Goal: Information Seeking & Learning: Learn about a topic

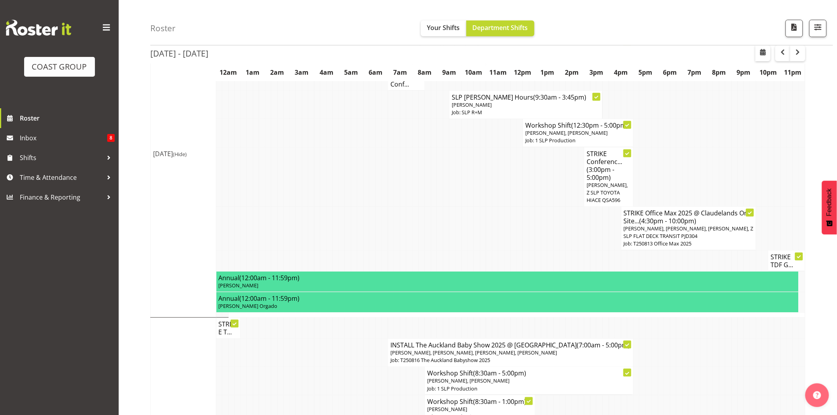
scroll to position [271, 0]
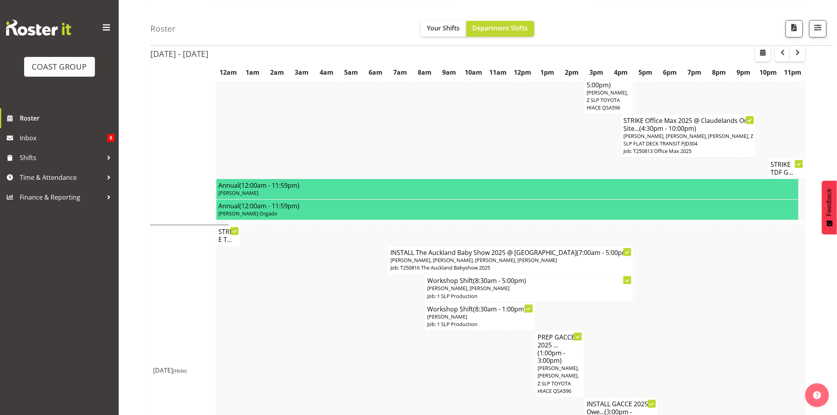
click at [494, 257] on h4 "INSTALL The Auckland Baby Show 2025 @ Auckland Showgrounds (7:00am - 5:00pm)" at bounding box center [510, 253] width 240 height 8
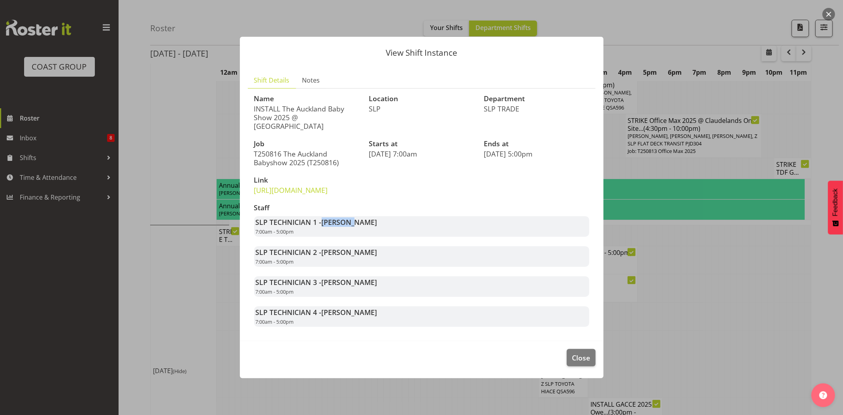
drag, startPoint x: 323, startPoint y: 232, endPoint x: 350, endPoint y: 226, distance: 27.5
click at [350, 226] on span "[PERSON_NAME]" at bounding box center [350, 221] width 56 height 9
click at [354, 226] on span "[PERSON_NAME]" at bounding box center [350, 221] width 56 height 9
click at [327, 257] on span "[PERSON_NAME]" at bounding box center [350, 251] width 56 height 9
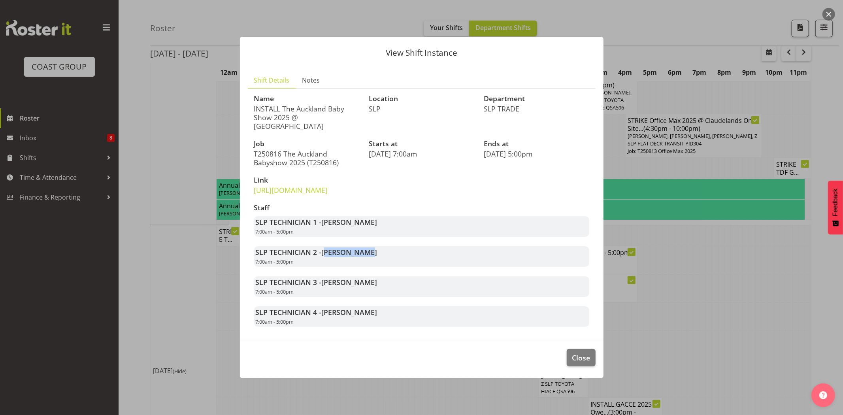
drag, startPoint x: 326, startPoint y: 264, endPoint x: 449, endPoint y: 263, distance: 123.4
click at [447, 263] on div "SLP TECHNICIAN 2 - Hayden Watts 7:00am - 5:00pm" at bounding box center [421, 256] width 335 height 21
click at [452, 263] on div "SLP TECHNICIAN 2 - Hayden Watts 7:00am - 5:00pm" at bounding box center [421, 256] width 335 height 21
click at [591, 365] on button "Close" at bounding box center [581, 357] width 28 height 17
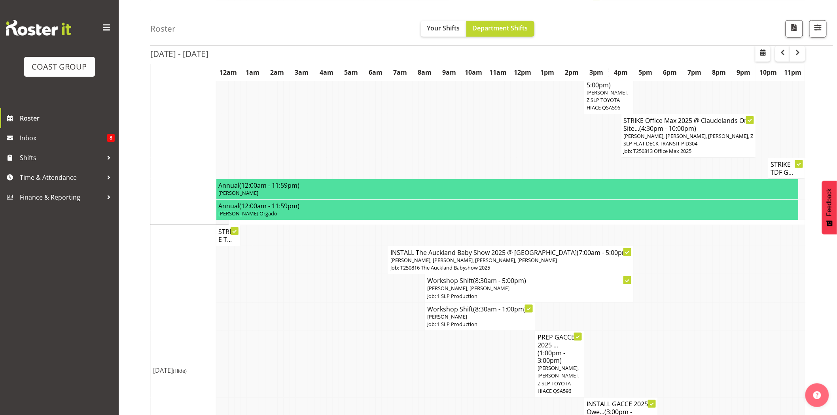
click at [559, 231] on td at bounding box center [562, 235] width 6 height 21
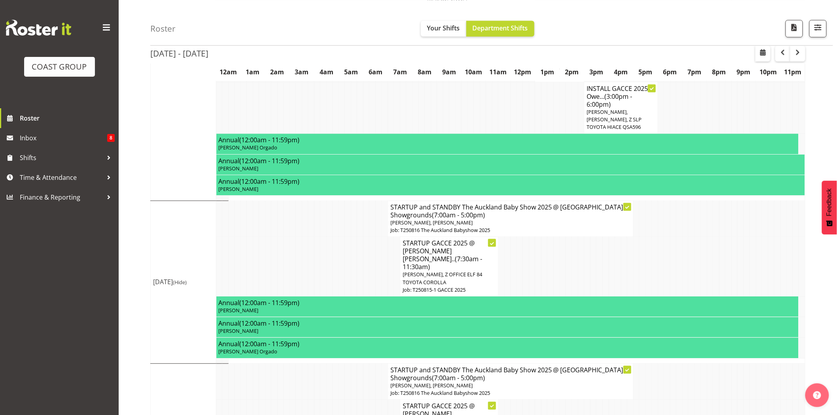
scroll to position [588, 0]
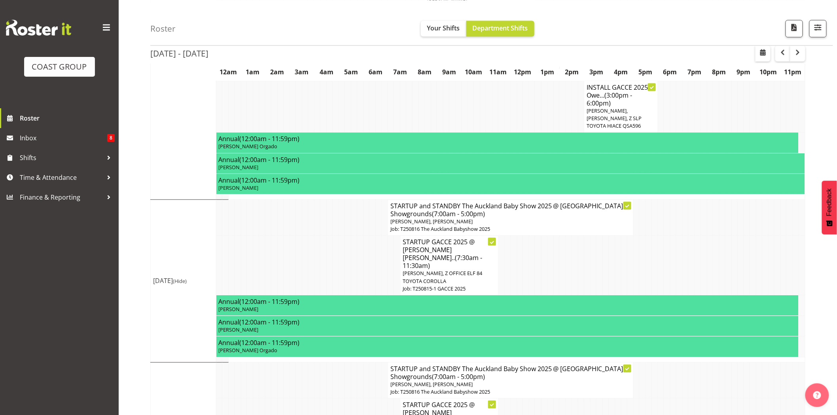
click at [519, 218] on h4 "STARTUP and STANDBY The Auckland Baby Show 2025 @ Auckland Showgrounds (7:00am …" at bounding box center [510, 210] width 240 height 16
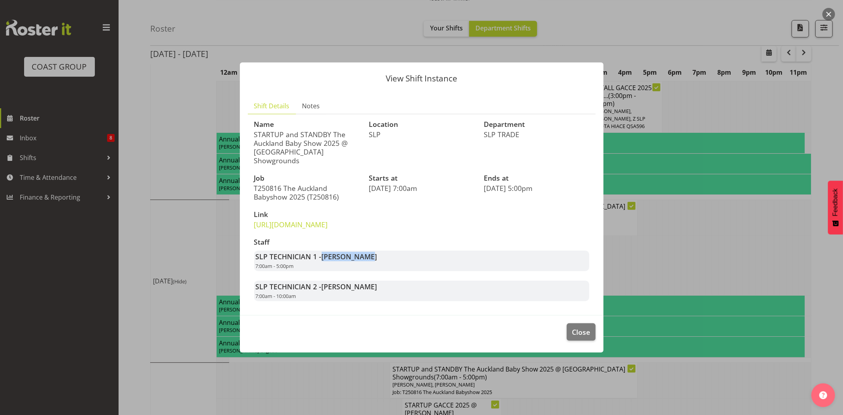
drag, startPoint x: 321, startPoint y: 257, endPoint x: 373, endPoint y: 257, distance: 51.4
click at [372, 257] on strong "SLP TECHNICIAN 1 - Aof Anujarawat" at bounding box center [317, 256] width 122 height 9
click at [373, 257] on span "Aof Anujarawat" at bounding box center [350, 256] width 56 height 9
drag, startPoint x: 314, startPoint y: 262, endPoint x: 378, endPoint y: 262, distance: 64.4
click at [378, 262] on div "SLP TECHNICIAN 1 - Aof Anujarawat 7:00am - 5:00pm" at bounding box center [421, 261] width 335 height 21
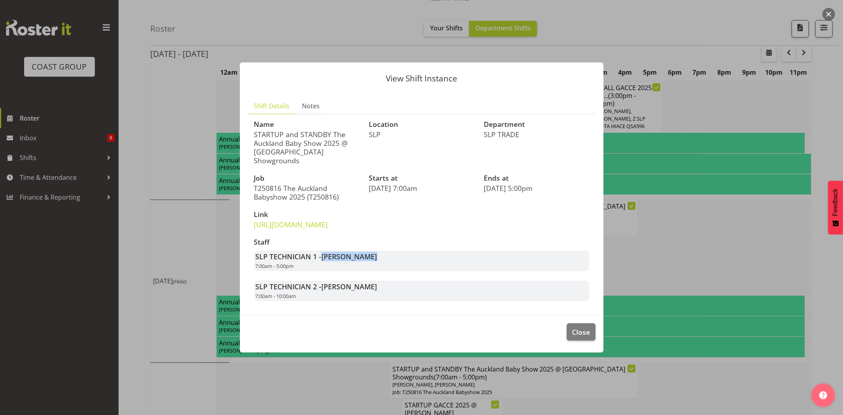
click at [378, 262] on div "SLP TECHNICIAN 1 - Aof Anujarawat 7:00am - 5:00pm" at bounding box center [421, 261] width 335 height 21
drag, startPoint x: 321, startPoint y: 263, endPoint x: 390, endPoint y: 261, distance: 68.8
click at [390, 261] on div "SLP TECHNICIAN 1 - Aof Anujarawat 7:00am - 5:00pm" at bounding box center [421, 261] width 335 height 21
drag, startPoint x: 325, startPoint y: 260, endPoint x: 390, endPoint y: 260, distance: 65.6
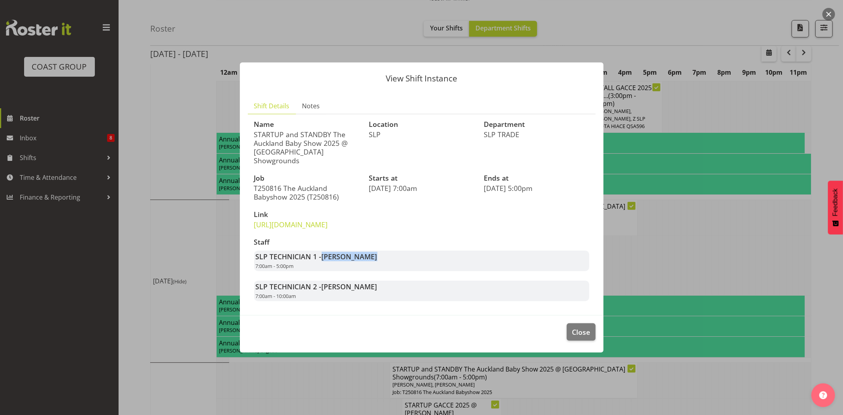
click at [390, 260] on div "SLP TECHNICIAN 1 - Aof Anujarawat 7:00am - 5:00pm" at bounding box center [421, 261] width 335 height 21
drag, startPoint x: 318, startPoint y: 260, endPoint x: 409, endPoint y: 260, distance: 90.9
click at [409, 260] on div "SLP TECHNICIAN 1 - Aof Anujarawat 7:00am - 5:00pm" at bounding box center [421, 261] width 335 height 21
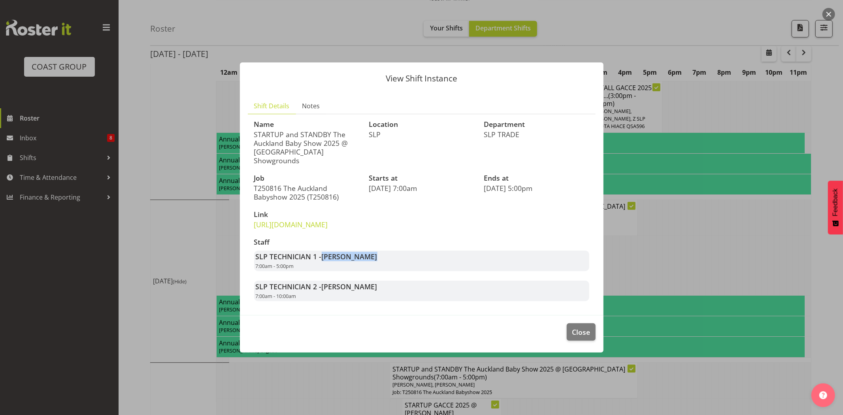
drag, startPoint x: 321, startPoint y: 263, endPoint x: 387, endPoint y: 263, distance: 66.0
click at [387, 263] on div "SLP TECHNICIAN 1 - Aof Anujarawat 7:00am - 5:00pm" at bounding box center [421, 261] width 335 height 21
drag, startPoint x: 340, startPoint y: 293, endPoint x: 362, endPoint y: 291, distance: 21.8
click at [362, 291] on span "Han Chaleerin" at bounding box center [350, 286] width 56 height 9
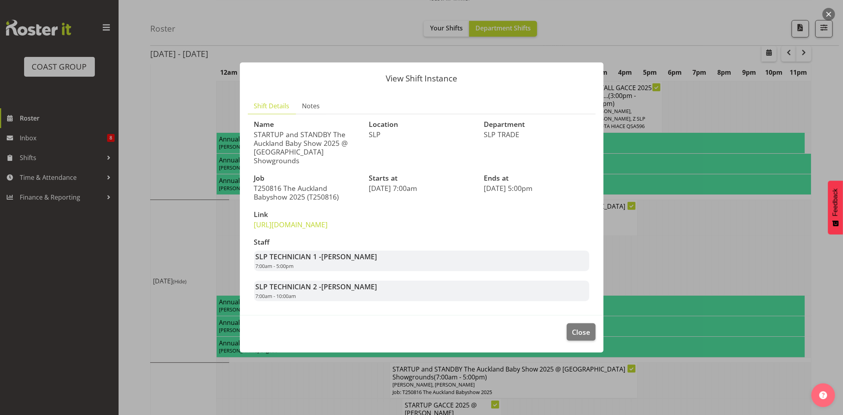
click at [363, 291] on span "Han Chaleerin" at bounding box center [350, 286] width 56 height 9
drag, startPoint x: 326, startPoint y: 266, endPoint x: 369, endPoint y: 266, distance: 43.1
click at [369, 266] on div "SLP TECHNICIAN 1 - Aof Anujarawat 7:00am - 5:00pm" at bounding box center [421, 261] width 335 height 21
click at [578, 332] on span "Close" at bounding box center [581, 332] width 18 height 10
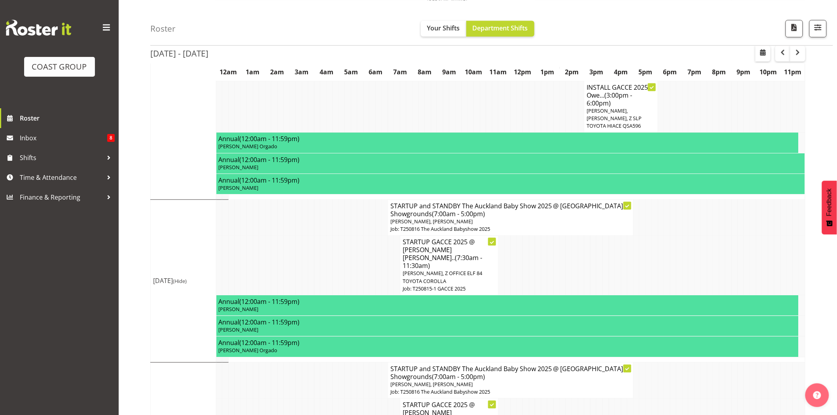
click at [586, 251] on td at bounding box center [587, 266] width 6 height 60
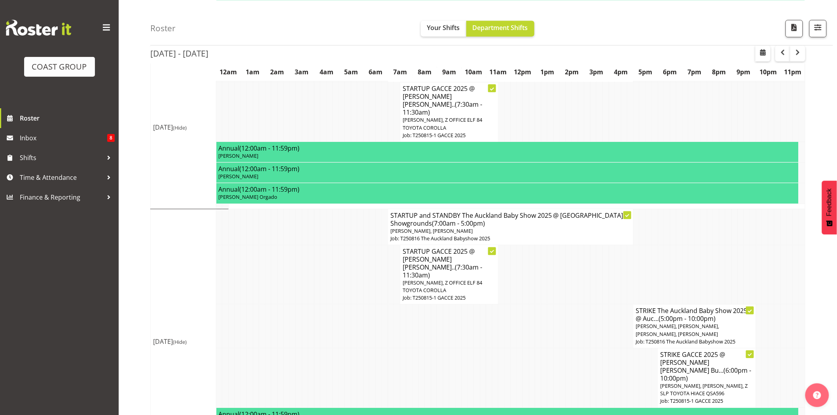
scroll to position [744, 0]
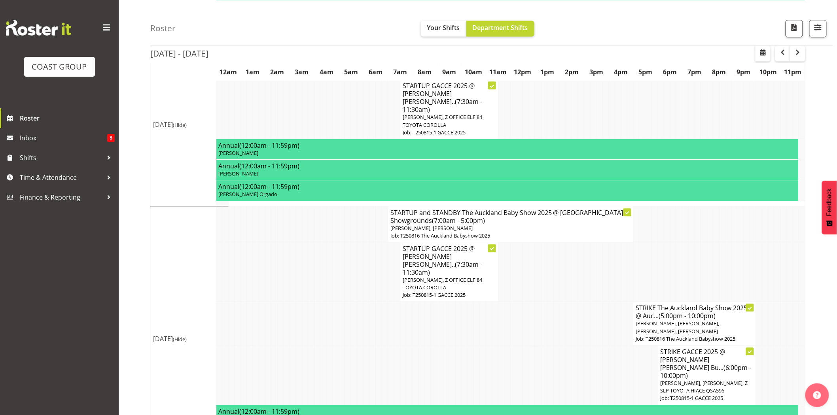
click at [429, 225] on span "[PERSON_NAME], [PERSON_NAME]" at bounding box center [431, 228] width 82 height 7
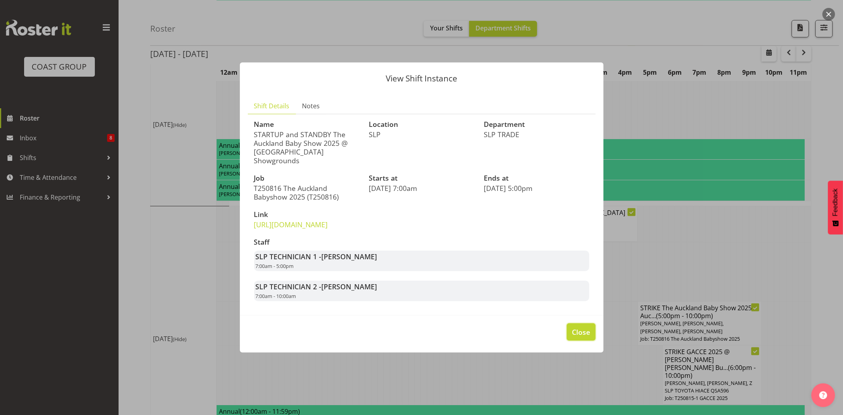
click at [587, 337] on span "Close" at bounding box center [581, 332] width 18 height 10
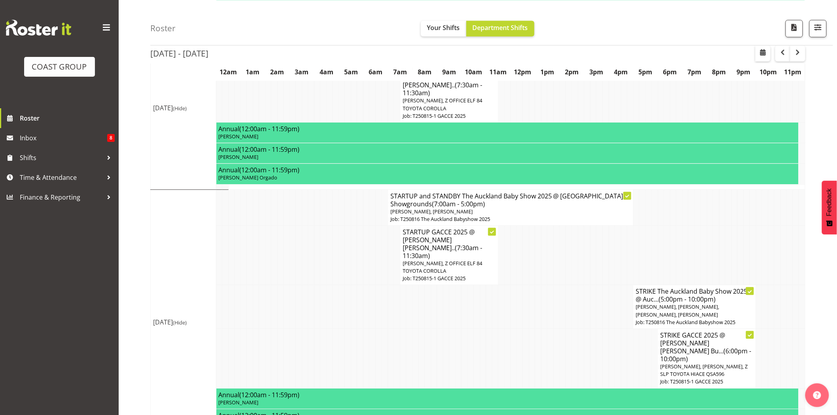
scroll to position [769, 0]
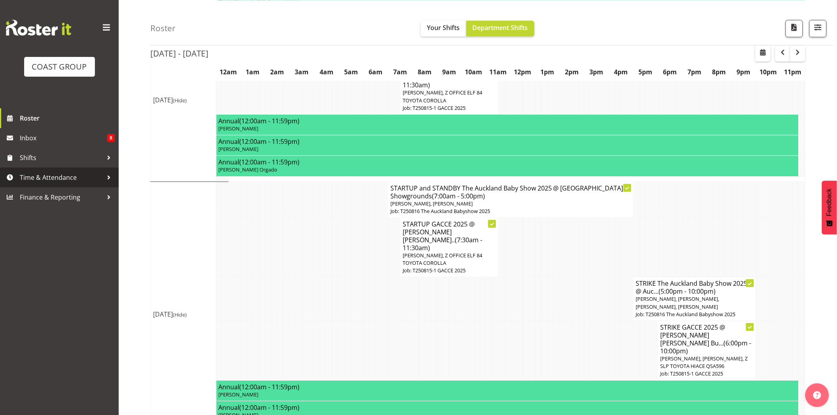
click at [50, 173] on span "Time & Attendance" at bounding box center [61, 178] width 83 height 12
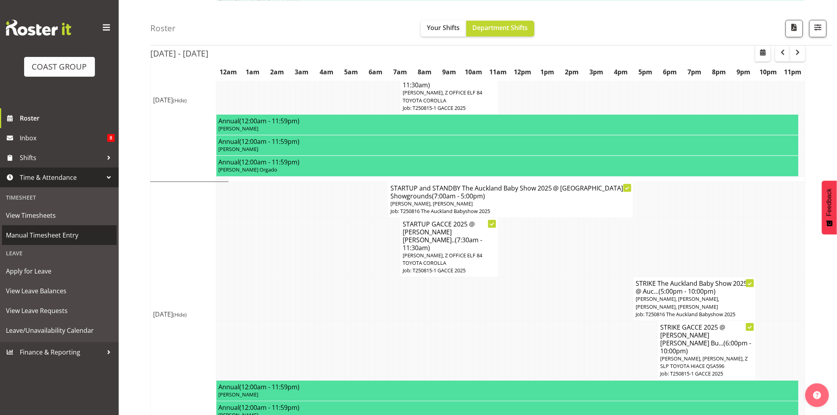
click at [55, 235] on span "Manual Timesheet Entry" at bounding box center [59, 235] width 107 height 12
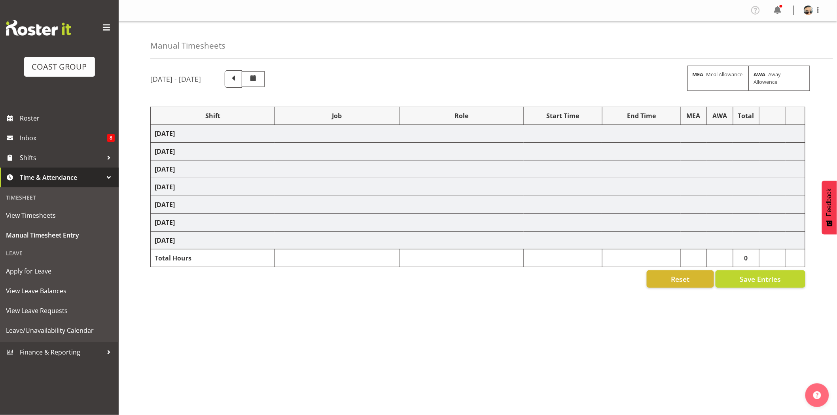
select select "76242"
select select "10090"
select select "77855"
select select "10210"
select select "66157"
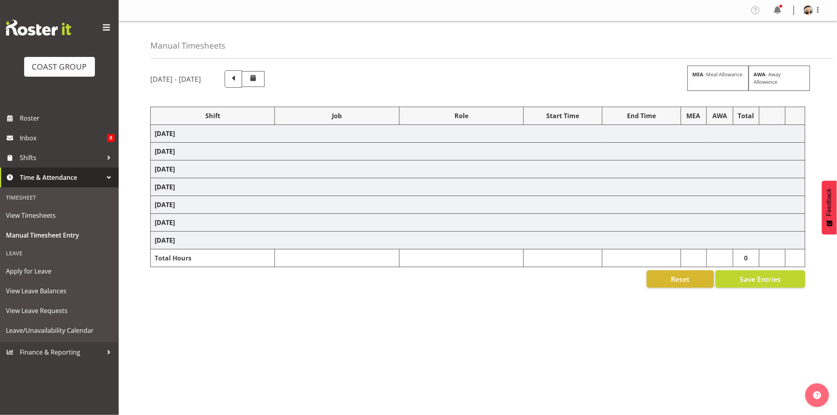
select select "9149"
select select "66157"
select select "9149"
select select "66157"
select select "9149"
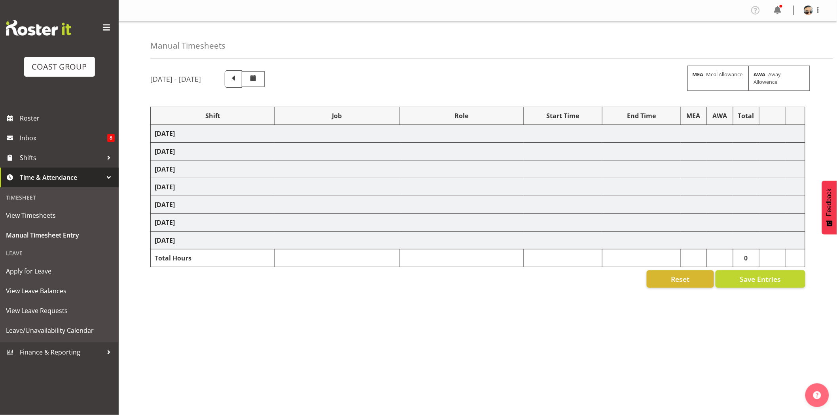
select select "66157"
select select "9149"
select select "77855"
select select "10210"
select select "77855"
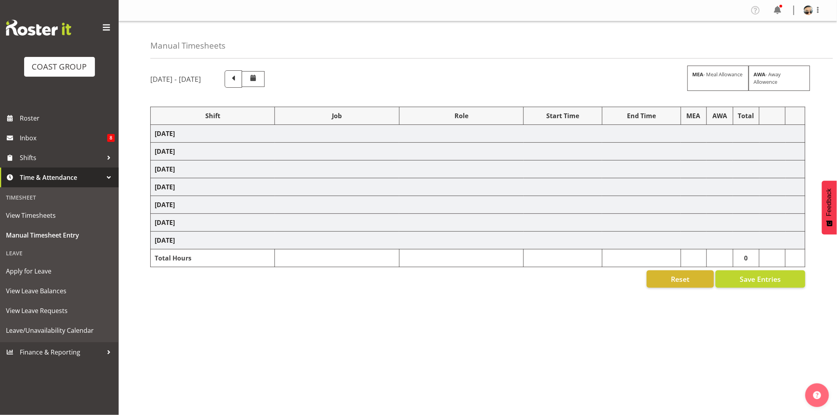
select select "10210"
select select "80176"
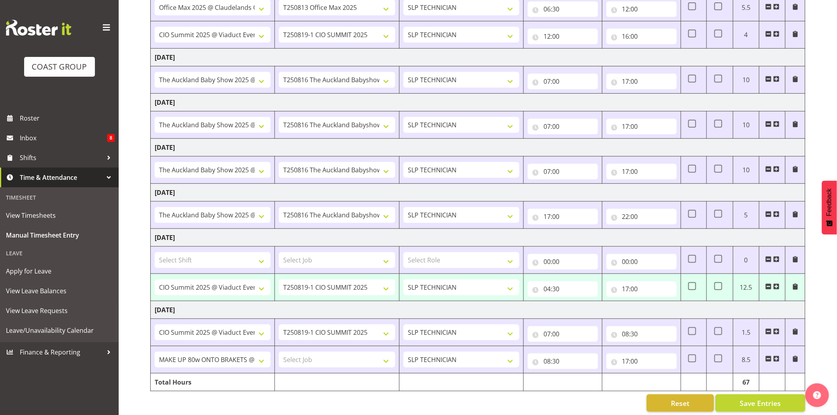
scroll to position [159, 0]
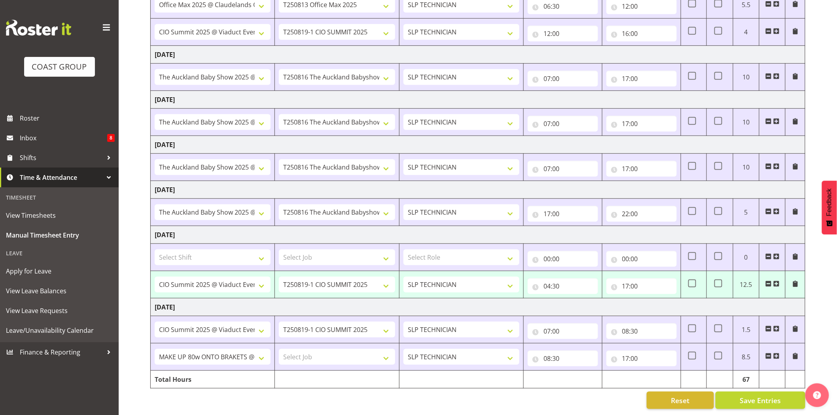
click at [321, 226] on td "Monday 18th August 2025" at bounding box center [478, 235] width 654 height 18
click at [263, 283] on select ""Baradene Art Show 2025 @ Baradene School on site @ TBC 09 Soul Sessions (book …" at bounding box center [213, 285] width 116 height 16
click at [31, 124] on span "Roster" at bounding box center [67, 118] width 95 height 12
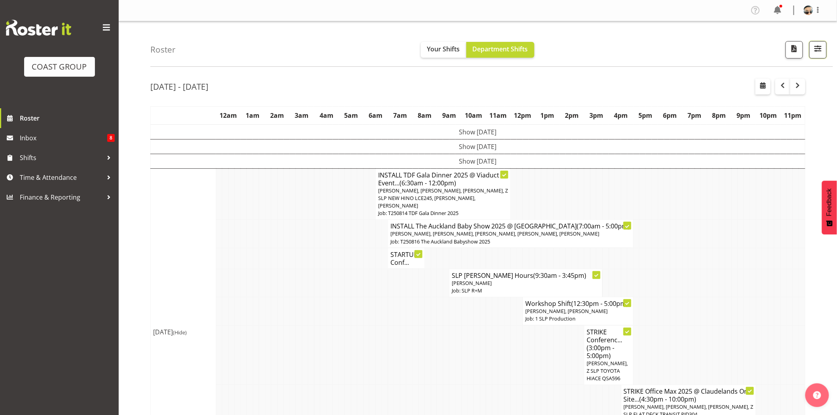
click at [820, 53] on span "button" at bounding box center [817, 48] width 10 height 10
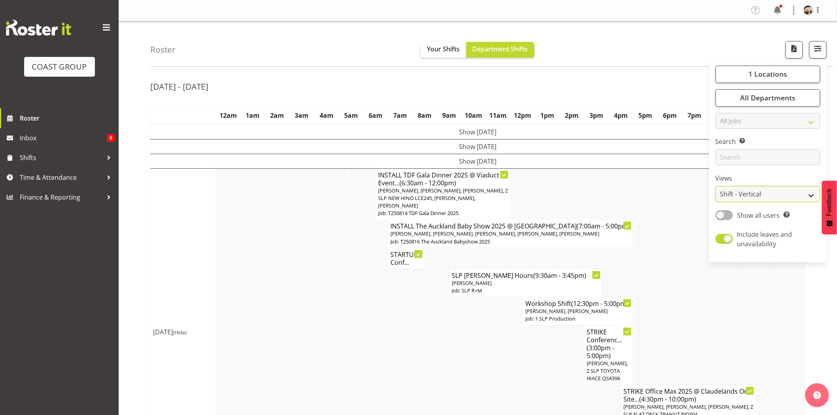
click at [785, 192] on select "Staff Role Shift - Horizontal Shift - Vertical Staff - Location" at bounding box center [767, 194] width 105 height 16
select select "staff"
click at [716, 186] on select "Staff Role Shift - Horizontal Shift - Vertical Staff - Location" at bounding box center [767, 194] width 105 height 16
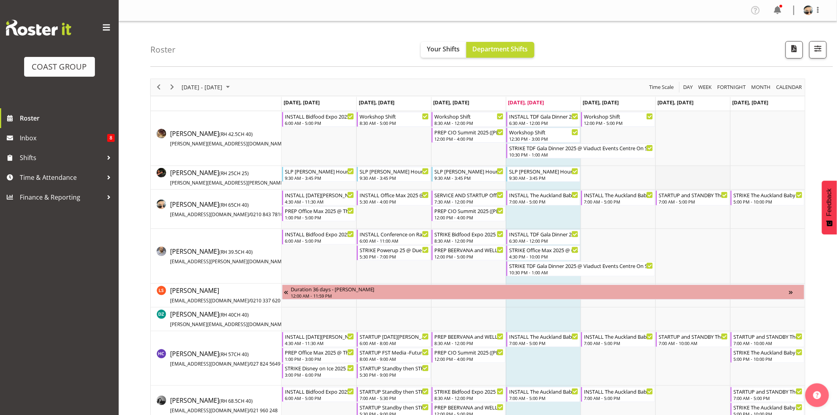
click at [690, 183] on td "Timeline Week of August 14, 2025" at bounding box center [692, 178] width 75 height 24
click at [701, 200] on div "7:00 AM - 5:00 PM" at bounding box center [693, 201] width 70 height 6
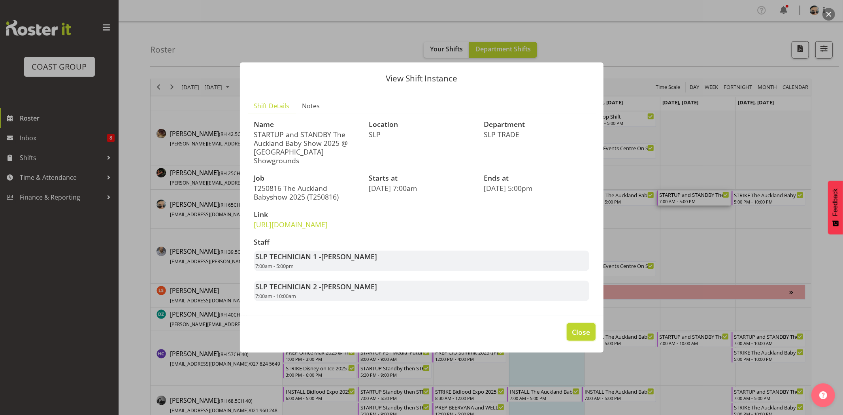
click at [586, 331] on span "Close" at bounding box center [581, 332] width 18 height 10
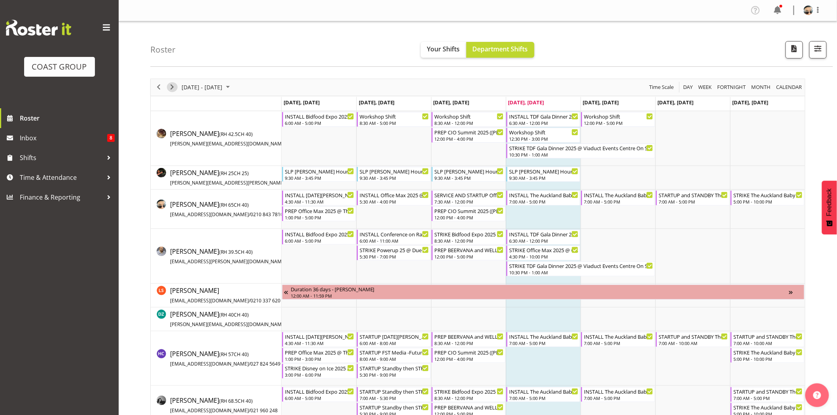
click at [176, 89] on span "Next" at bounding box center [171, 87] width 9 height 10
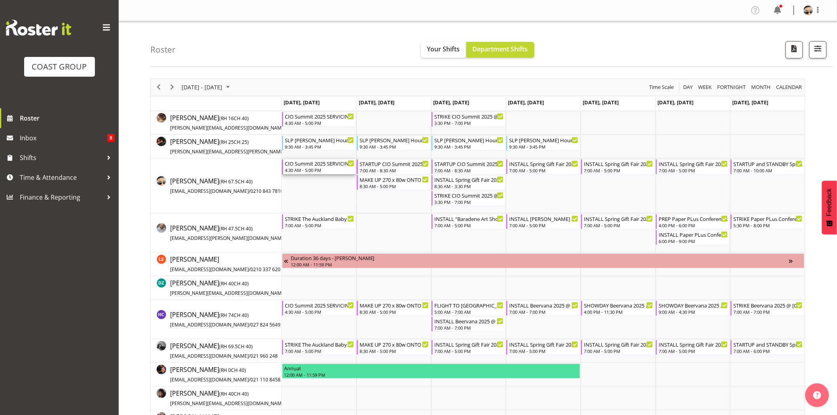
click at [315, 168] on div "4:30 AM - 5:00 PM" at bounding box center [320, 170] width 70 height 6
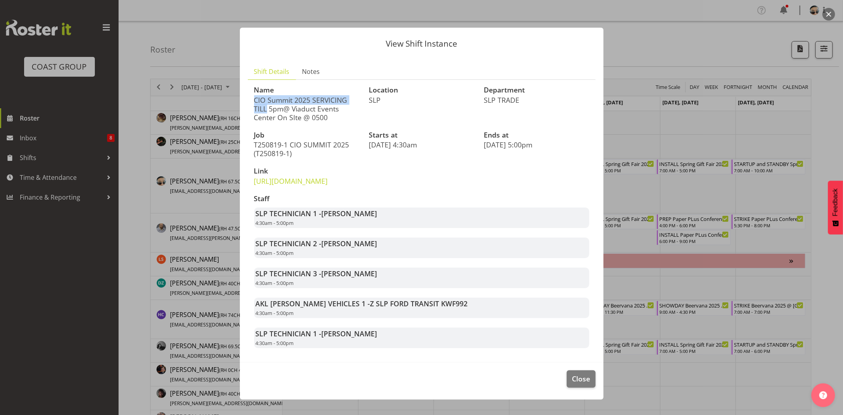
drag, startPoint x: 260, startPoint y: 96, endPoint x: 323, endPoint y: 92, distance: 63.4
click at [323, 92] on div "Name CIO Summit 2025 SERVICING TILL 5pm@ Viaduct Events Center On SIte @ 0500" at bounding box center [306, 103] width 115 height 45
click at [321, 100] on p "CIO Summit 2025 SERVICING TILL 5pm@ Viaduct Events Center On SIte @ 0500" at bounding box center [307, 109] width 106 height 26
drag, startPoint x: 266, startPoint y: 109, endPoint x: 314, endPoint y: 109, distance: 47.8
click at [313, 109] on p "CIO Summit 2025 SERVICING TILL 5pm@ Viaduct Events Center On SIte @ 0500" at bounding box center [307, 109] width 106 height 26
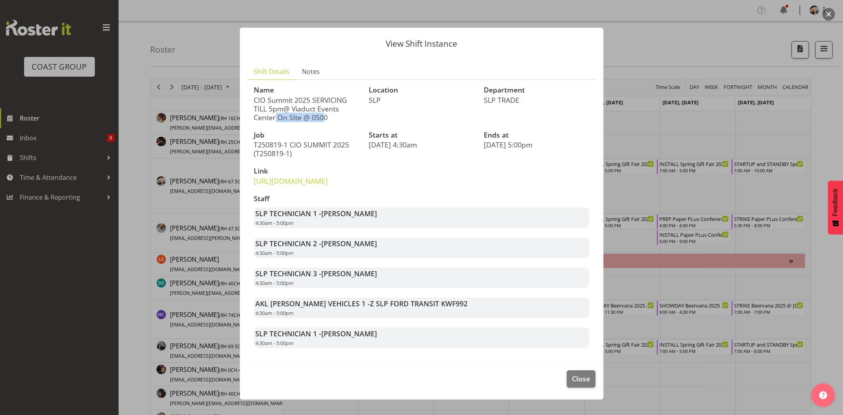
click at [314, 110] on p "CIO Summit 2025 SERVICING TILL 5pm@ Viaduct Events Center On SIte @ 0500" at bounding box center [307, 109] width 106 height 26
drag, startPoint x: 320, startPoint y: 116, endPoint x: 334, endPoint y: 116, distance: 14.2
click at [334, 116] on p "CIO Summit 2025 SERVICING TILL 5pm@ Viaduct Events Center On SIte @ 0500" at bounding box center [307, 109] width 106 height 26
drag, startPoint x: 259, startPoint y: 122, endPoint x: 333, endPoint y: 125, distance: 74.4
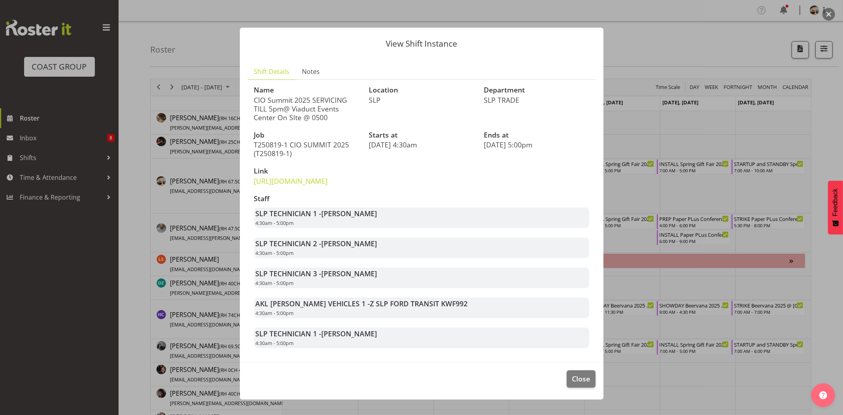
click at [333, 125] on div "Name CIO Summit 2025 SERVICING TILL 5pm@ Viaduct Events Center On SIte @ 0500" at bounding box center [306, 103] width 115 height 45
drag, startPoint x: 319, startPoint y: 229, endPoint x: 348, endPoint y: 235, distance: 29.2
click at [348, 218] on strong "SLP TECHNICIAN 1 - Aaron Grant" at bounding box center [317, 213] width 122 height 9
click at [348, 218] on span "Aaron Grant" at bounding box center [350, 213] width 56 height 9
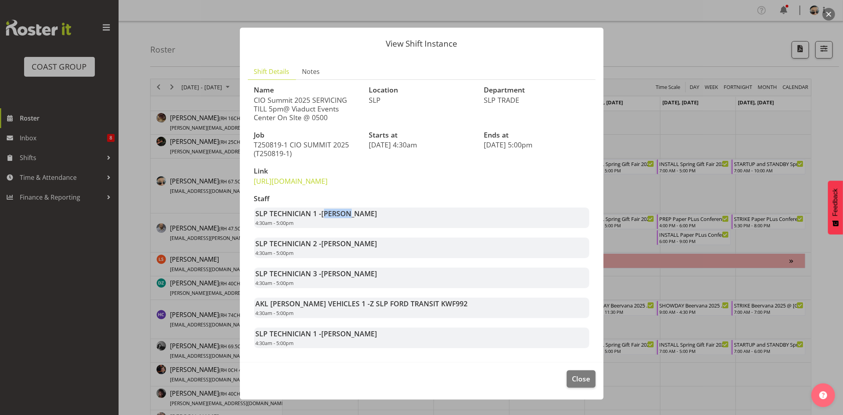
drag, startPoint x: 338, startPoint y: 234, endPoint x: 356, endPoint y: 234, distance: 17.4
click at [356, 218] on span "Aaron Grant" at bounding box center [350, 213] width 56 height 9
click at [360, 228] on div "SLP TECHNICIAN 1 - Aaron Grant 4:30am - 5:00pm" at bounding box center [421, 218] width 335 height 21
drag, startPoint x: 321, startPoint y: 258, endPoint x: 368, endPoint y: 259, distance: 46.3
click at [368, 248] on strong "SLP TECHNICIAN 2 - Aof Anujarawat" at bounding box center [317, 243] width 122 height 9
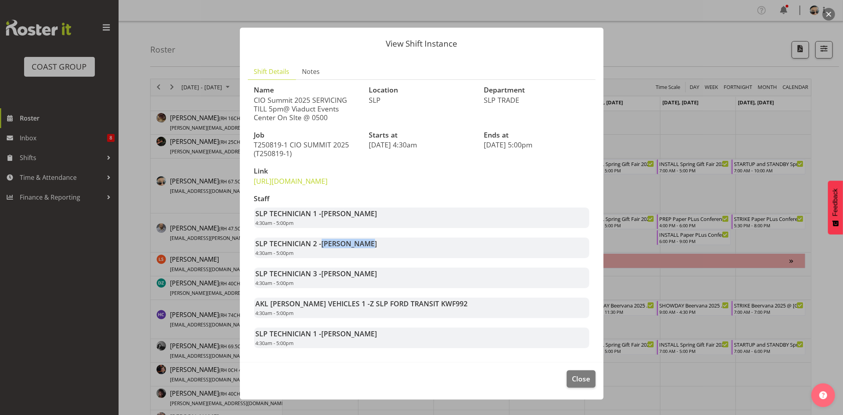
click at [368, 248] on span "Aof Anujarawat" at bounding box center [350, 243] width 56 height 9
drag, startPoint x: 319, startPoint y: 298, endPoint x: 354, endPoint y: 298, distance: 34.8
click at [354, 288] on div "SLP TECHNICIAN 3 - Kes David 4:30am - 5:00pm" at bounding box center [421, 278] width 335 height 21
click at [356, 288] on div "SLP TECHNICIAN 3 - Kes David 4:30am - 5:00pm" at bounding box center [421, 278] width 335 height 21
drag, startPoint x: 321, startPoint y: 294, endPoint x: 368, endPoint y: 295, distance: 46.7
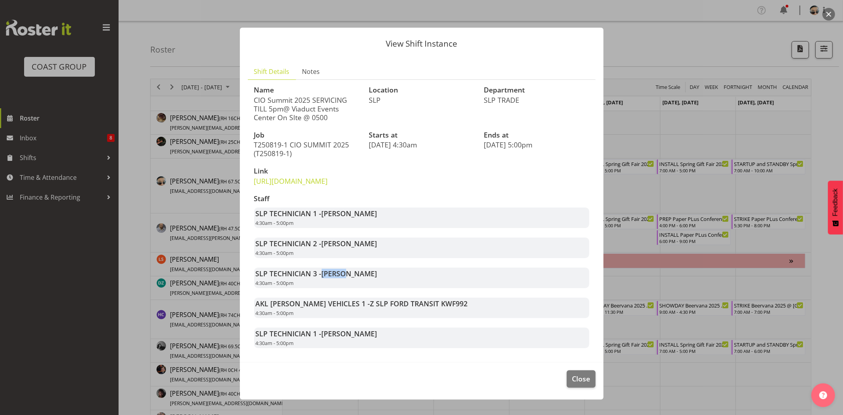
click at [368, 288] on div "SLP TECHNICIAN 3 - Kes David 4:30am - 5:00pm" at bounding box center [421, 278] width 335 height 21
click at [572, 384] on span "Close" at bounding box center [581, 379] width 18 height 10
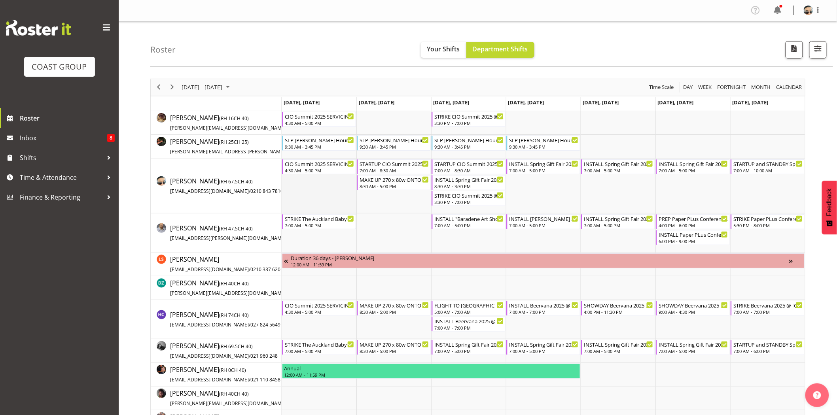
click at [335, 191] on td "Timeline Week of August 21, 2025" at bounding box center [318, 186] width 75 height 55
click at [54, 177] on span "Time & Attendance" at bounding box center [61, 178] width 83 height 12
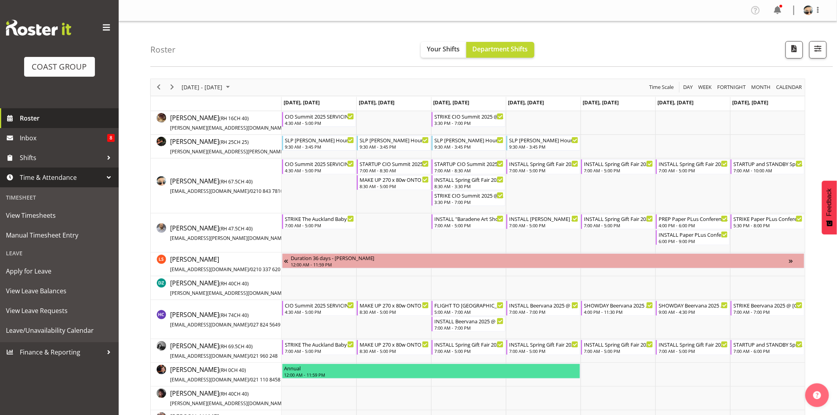
click at [27, 121] on span "Roster" at bounding box center [67, 118] width 95 height 12
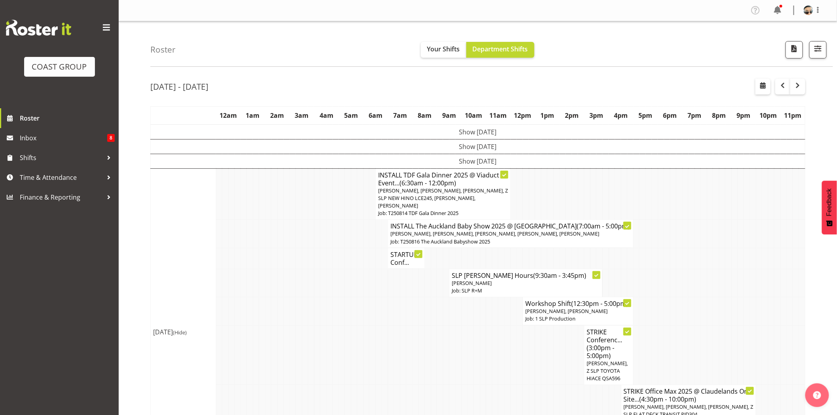
click at [370, 301] on td at bounding box center [372, 311] width 6 height 28
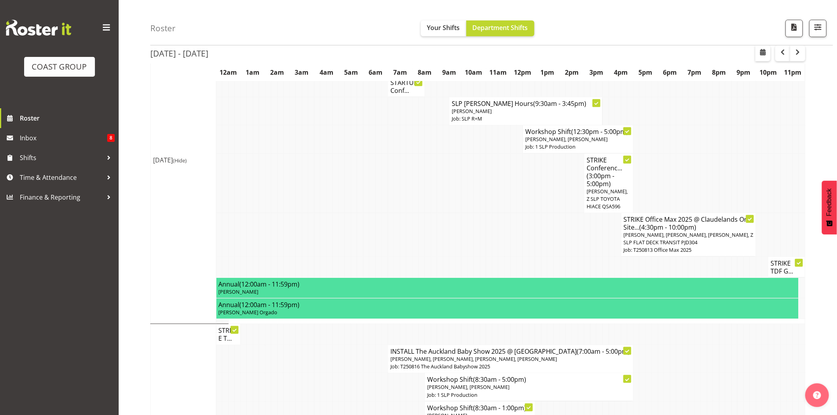
scroll to position [177, 0]
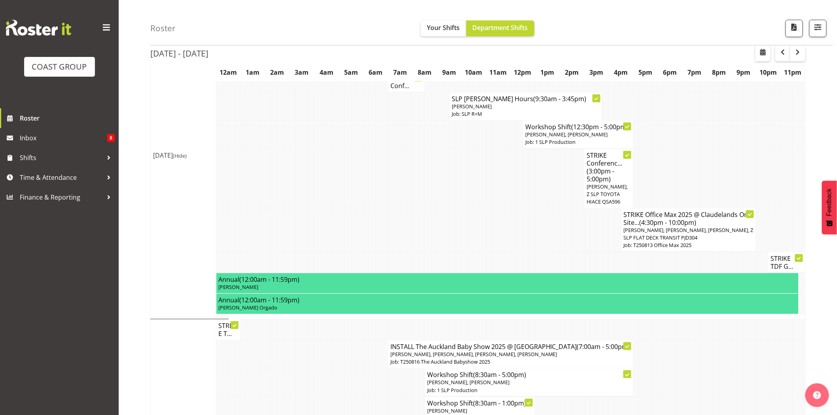
click at [404, 241] on td at bounding box center [403, 230] width 6 height 44
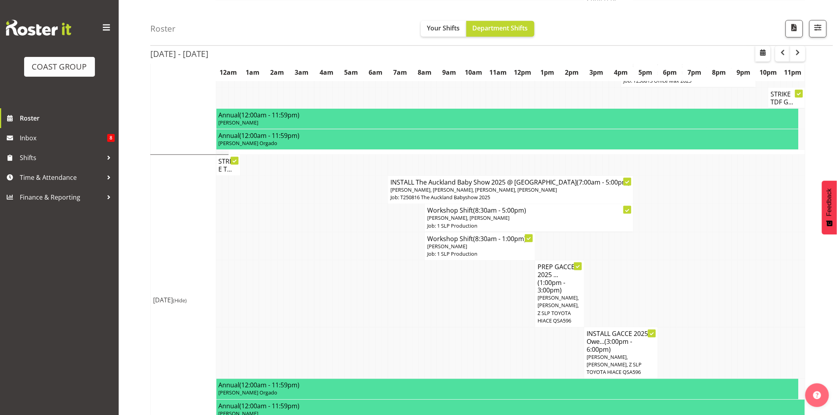
scroll to position [396, 0]
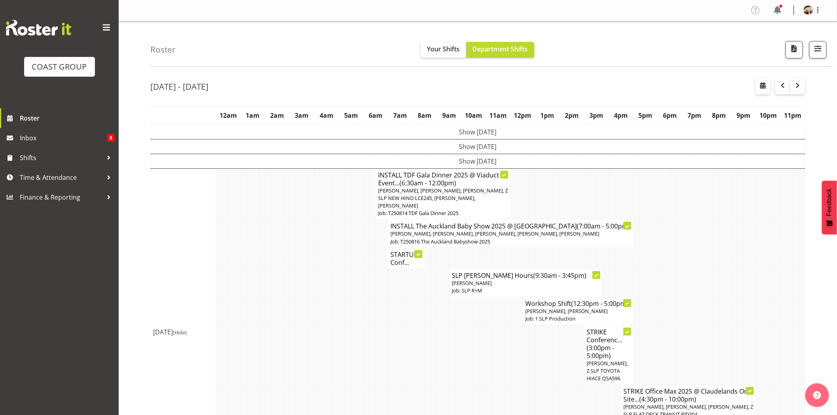
click at [567, 362] on td at bounding box center [568, 355] width 6 height 60
click at [822, 49] on span "button" at bounding box center [817, 48] width 10 height 10
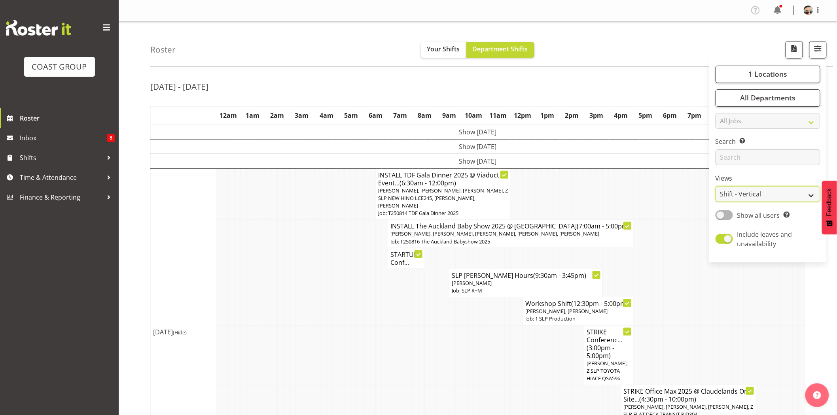
click at [761, 193] on select "Staff Role Shift - Horizontal Shift - Vertical Staff - Location" at bounding box center [767, 194] width 105 height 16
select select "staff"
click at [716, 186] on select "Staff Role Shift - Horizontal Shift - Vertical Staff - Location" at bounding box center [767, 194] width 105 height 16
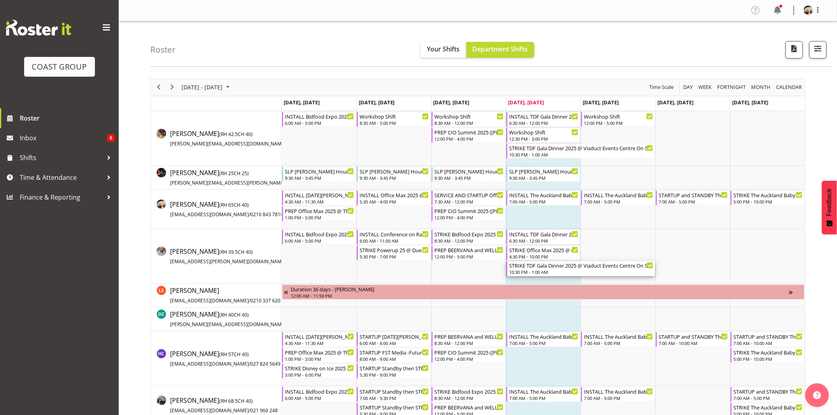
click at [533, 267] on div "STRIKE TDF Gala Dinner 2025 @ Viaduct Events Centre On Site @ 2330" at bounding box center [581, 265] width 144 height 8
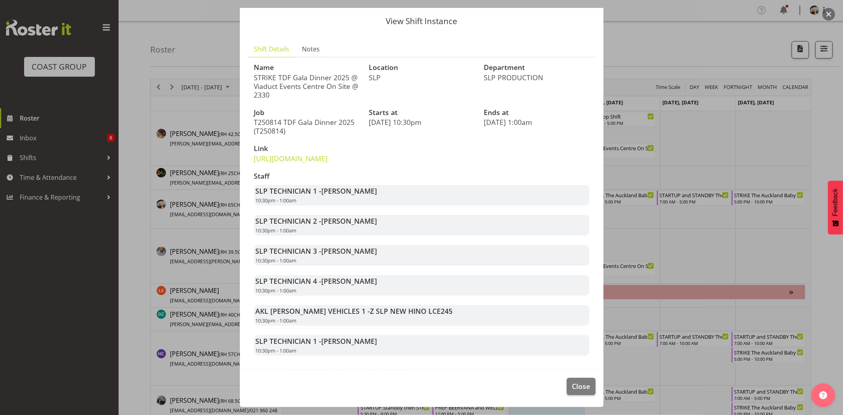
scroll to position [37, 0]
click at [574, 391] on span "Close" at bounding box center [581, 386] width 18 height 10
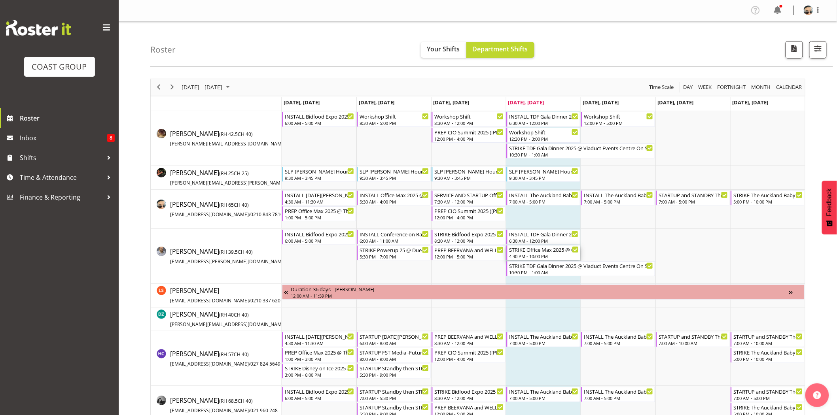
click at [557, 248] on div "STRIKE Office Max 2025 @ Claudelands On Site @ 1800" at bounding box center [544, 250] width 70 height 8
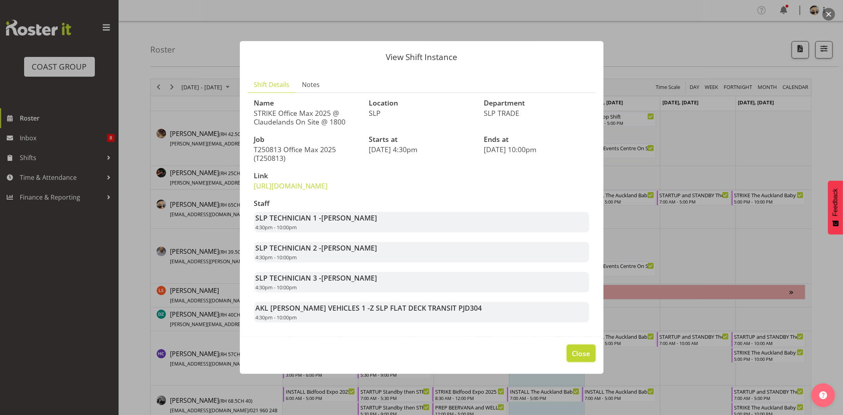
click at [572, 359] on span "Close" at bounding box center [581, 353] width 18 height 10
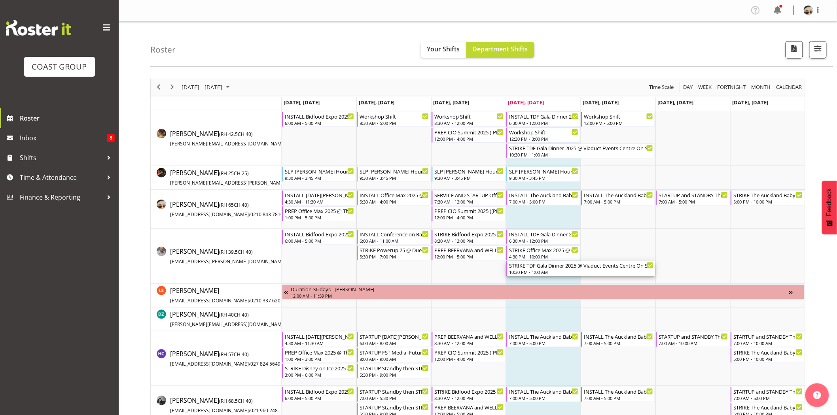
click at [555, 266] on div "STRIKE TDF Gala Dinner 2025 @ Viaduct Events Centre On Site @ 2330" at bounding box center [581, 265] width 144 height 8
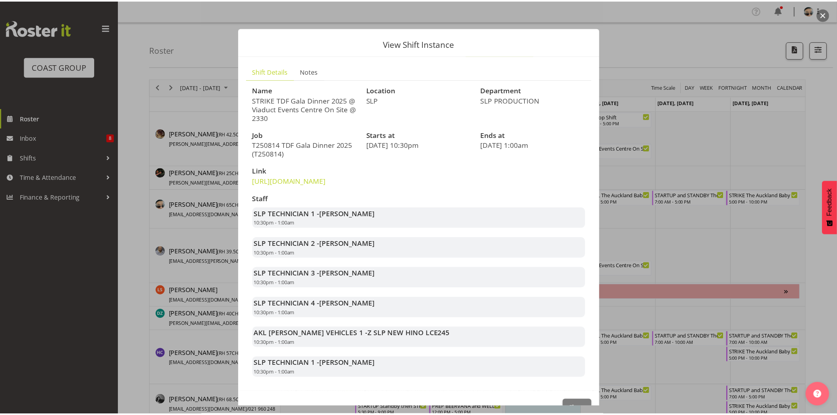
scroll to position [40, 0]
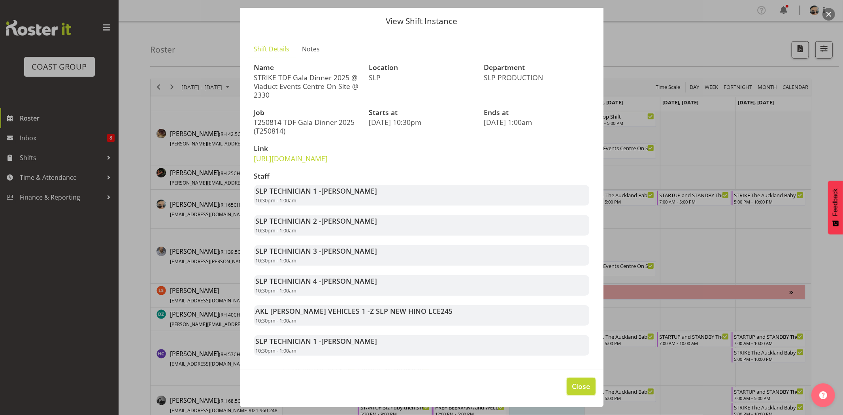
click at [584, 385] on span "Close" at bounding box center [581, 386] width 18 height 10
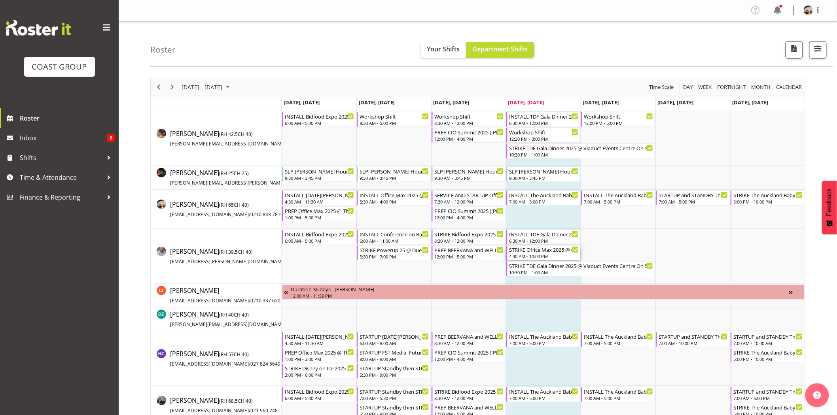
click at [558, 249] on div "STRIKE Office Max 2025 @ Claudelands On Site @ 1800" at bounding box center [544, 250] width 70 height 8
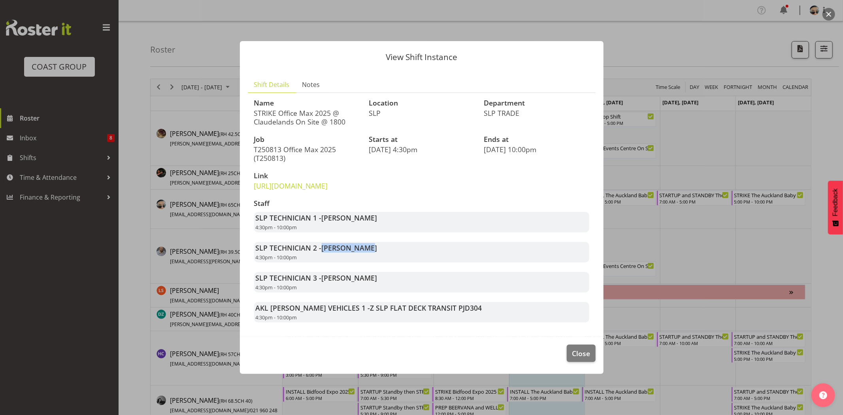
drag, startPoint x: 322, startPoint y: 256, endPoint x: 358, endPoint y: 256, distance: 36.0
click at [358, 253] on span "[PERSON_NAME]" at bounding box center [350, 247] width 56 height 9
click at [359, 253] on span "[PERSON_NAME]" at bounding box center [350, 247] width 56 height 9
drag, startPoint x: 315, startPoint y: 258, endPoint x: 378, endPoint y: 260, distance: 62.9
click at [378, 260] on div "SLP TECHNICIAN 2 - [PERSON_NAME] 4:30pm - 10:00pm" at bounding box center [421, 252] width 335 height 21
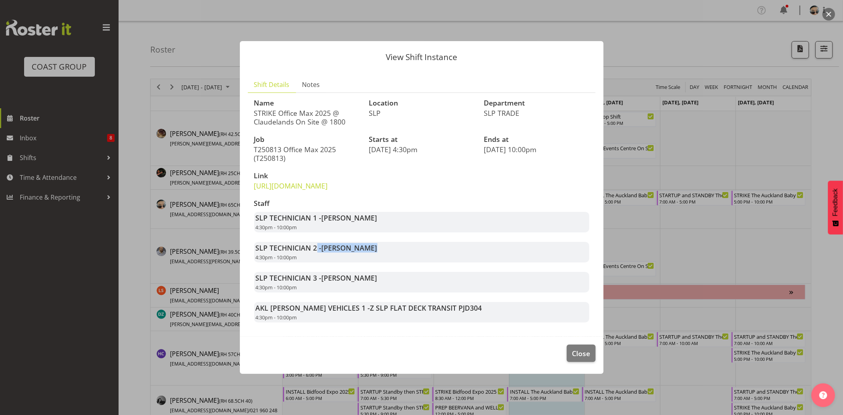
click at [380, 260] on div "SLP TECHNICIAN 2 - [PERSON_NAME] 4:30pm - 10:00pm" at bounding box center [421, 252] width 335 height 21
click at [319, 263] on div "SLP TECHNICIAN 2 - [PERSON_NAME] 4:30pm - 10:00pm" at bounding box center [421, 252] width 335 height 21
drag, startPoint x: 326, startPoint y: 255, endPoint x: 368, endPoint y: 256, distance: 41.5
click at [364, 255] on div "SLP TECHNICIAN 2 - [PERSON_NAME] 4:30pm - 10:00pm" at bounding box center [421, 252] width 335 height 21
click at [368, 256] on div "SLP TECHNICIAN 2 - [PERSON_NAME] 4:30pm - 10:00pm" at bounding box center [421, 252] width 335 height 21
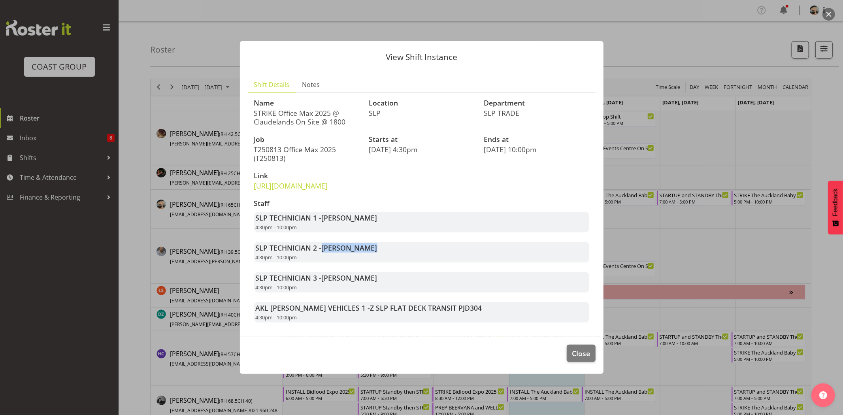
drag, startPoint x: 322, startPoint y: 257, endPoint x: 382, endPoint y: 259, distance: 60.5
click at [382, 259] on div "SLP TECHNICIAN 2 - [PERSON_NAME] 4:30pm - 10:00pm" at bounding box center [421, 252] width 335 height 21
drag, startPoint x: 321, startPoint y: 259, endPoint x: 378, endPoint y: 260, distance: 56.5
click at [378, 260] on div "SLP TECHNICIAN 2 - [PERSON_NAME] 4:30pm - 10:00pm" at bounding box center [421, 252] width 335 height 21
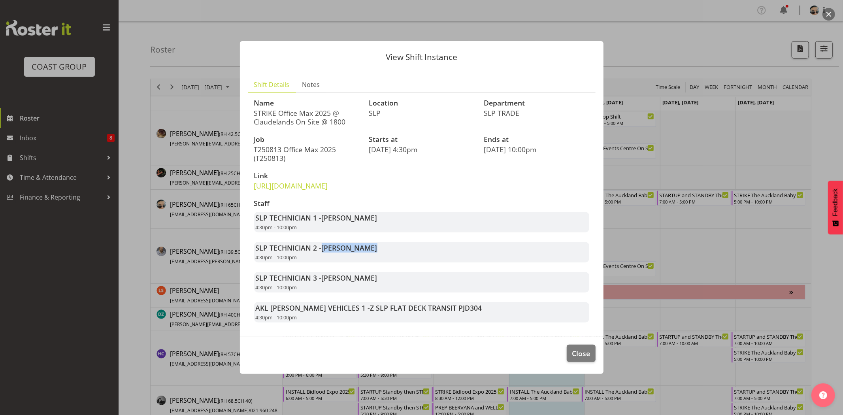
click at [378, 260] on div "SLP TECHNICIAN 2 - [PERSON_NAME] 4:30pm - 10:00pm" at bounding box center [421, 252] width 335 height 21
drag, startPoint x: 321, startPoint y: 225, endPoint x: 382, endPoint y: 227, distance: 60.9
click at [382, 227] on div "SLP TECHNICIAN 1 - [PERSON_NAME] 4:30pm - 10:00pm" at bounding box center [421, 222] width 335 height 21
drag, startPoint x: 327, startPoint y: 255, endPoint x: 380, endPoint y: 257, distance: 52.6
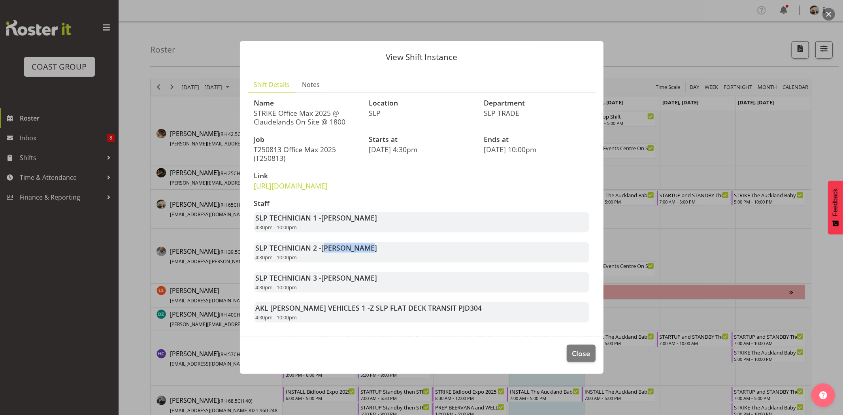
click at [379, 257] on div "SLP TECHNICIAN 2 - [PERSON_NAME] 4:30pm - 10:00pm" at bounding box center [421, 252] width 335 height 21
click at [380, 257] on div "SLP TECHNICIAN 2 - [PERSON_NAME] 4:30pm - 10:00pm" at bounding box center [421, 252] width 335 height 21
click at [561, 365] on footer "Close" at bounding box center [422, 355] width 364 height 37
click at [571, 360] on button "Close" at bounding box center [581, 353] width 28 height 17
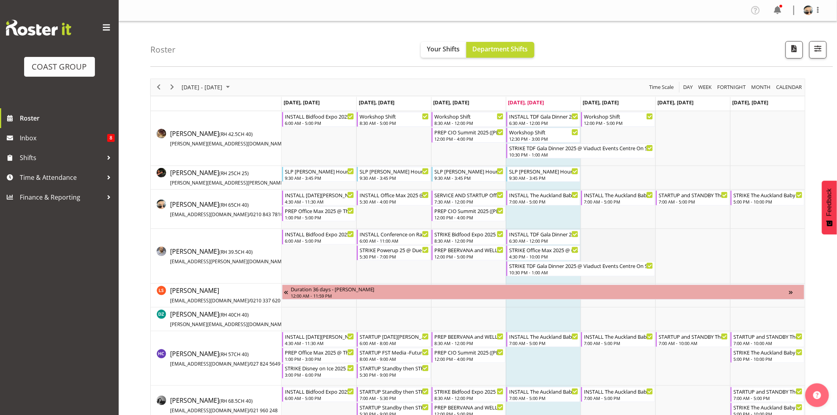
click at [628, 248] on td "Timeline Week of August 14, 2025" at bounding box center [617, 256] width 75 height 55
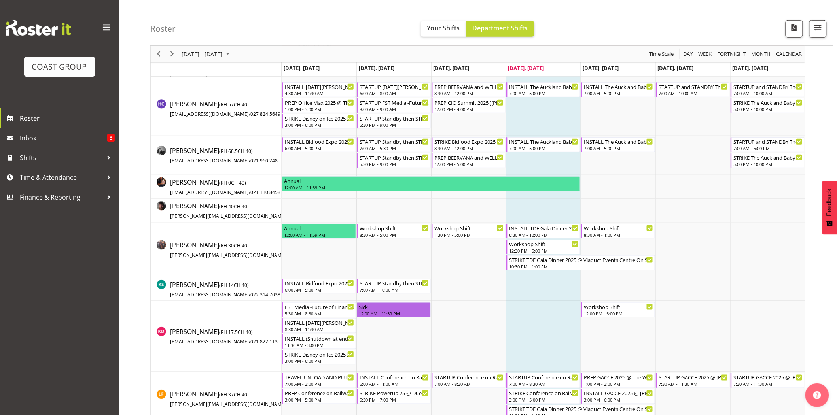
scroll to position [254, 0]
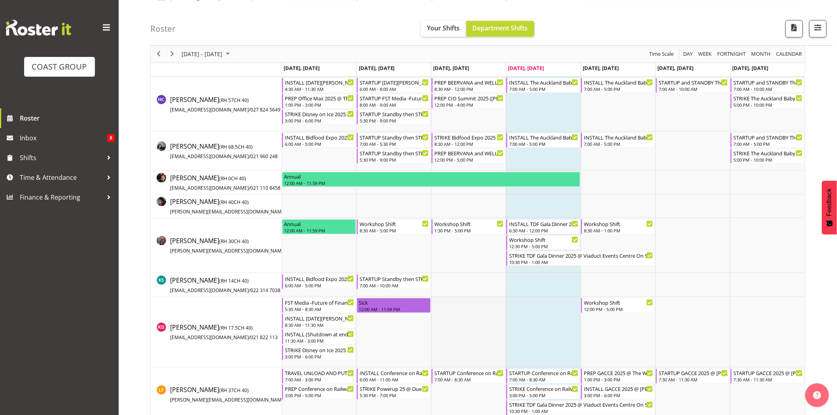
click at [489, 332] on td "Timeline Week of August 14, 2025" at bounding box center [468, 332] width 75 height 71
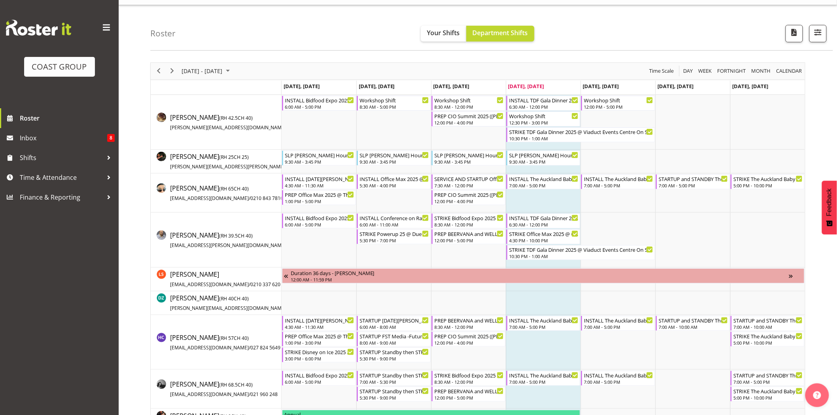
scroll to position [0, 0]
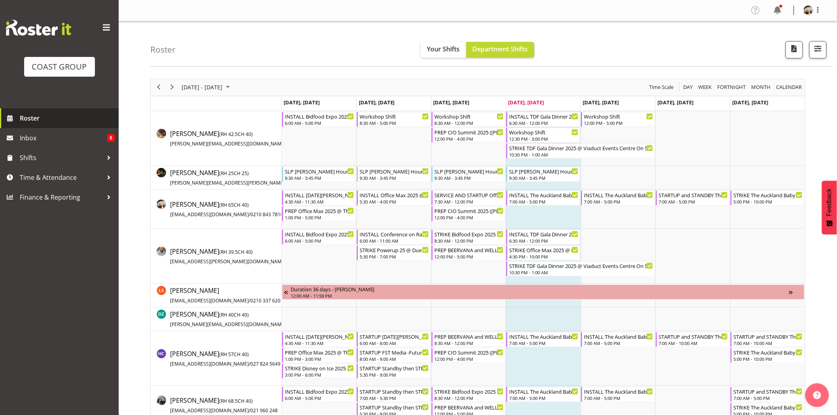
click at [37, 122] on span "Roster" at bounding box center [67, 118] width 95 height 12
